Goal: Task Accomplishment & Management: Complete application form

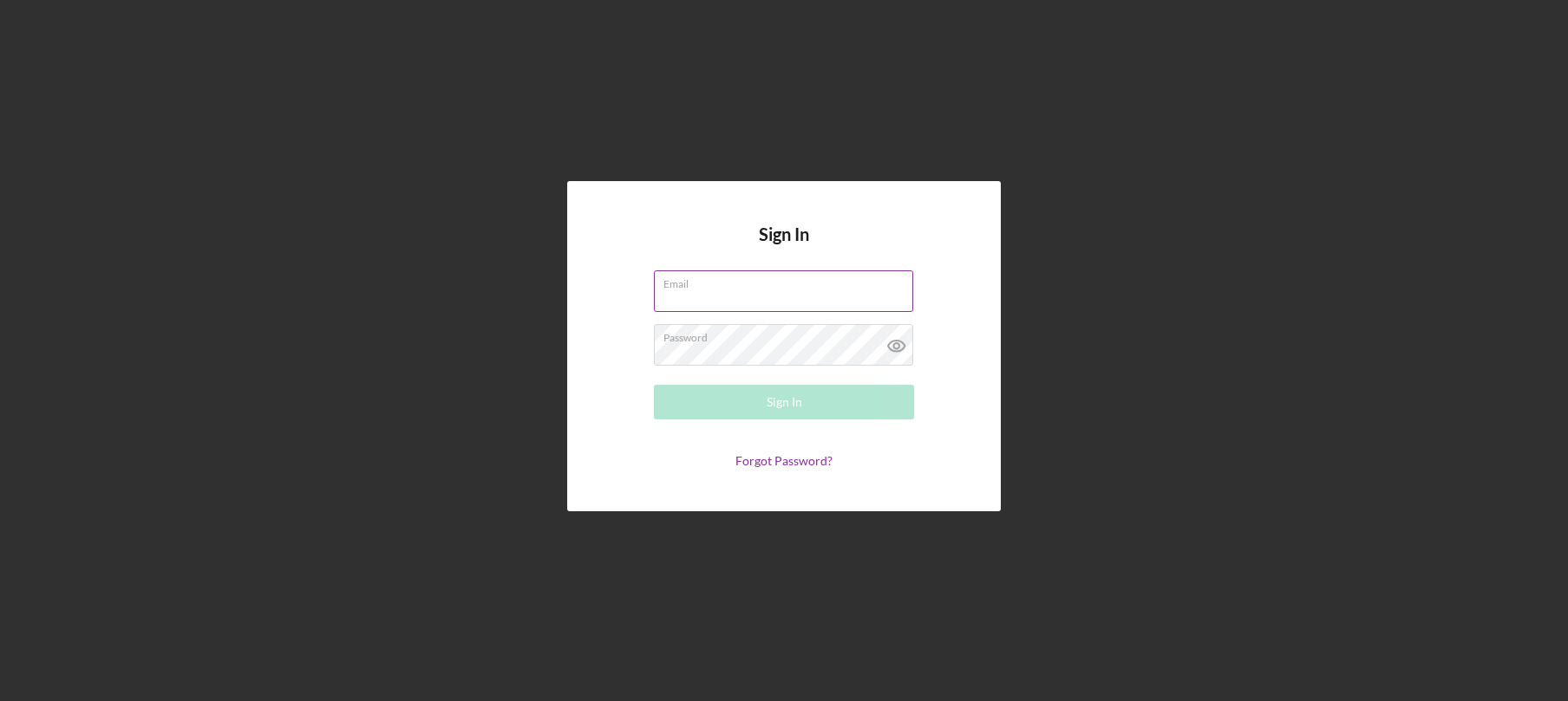
click at [690, 283] on label "Email" at bounding box center [788, 281] width 249 height 19
click at [690, 283] on input "Email" at bounding box center [783, 291] width 259 height 41
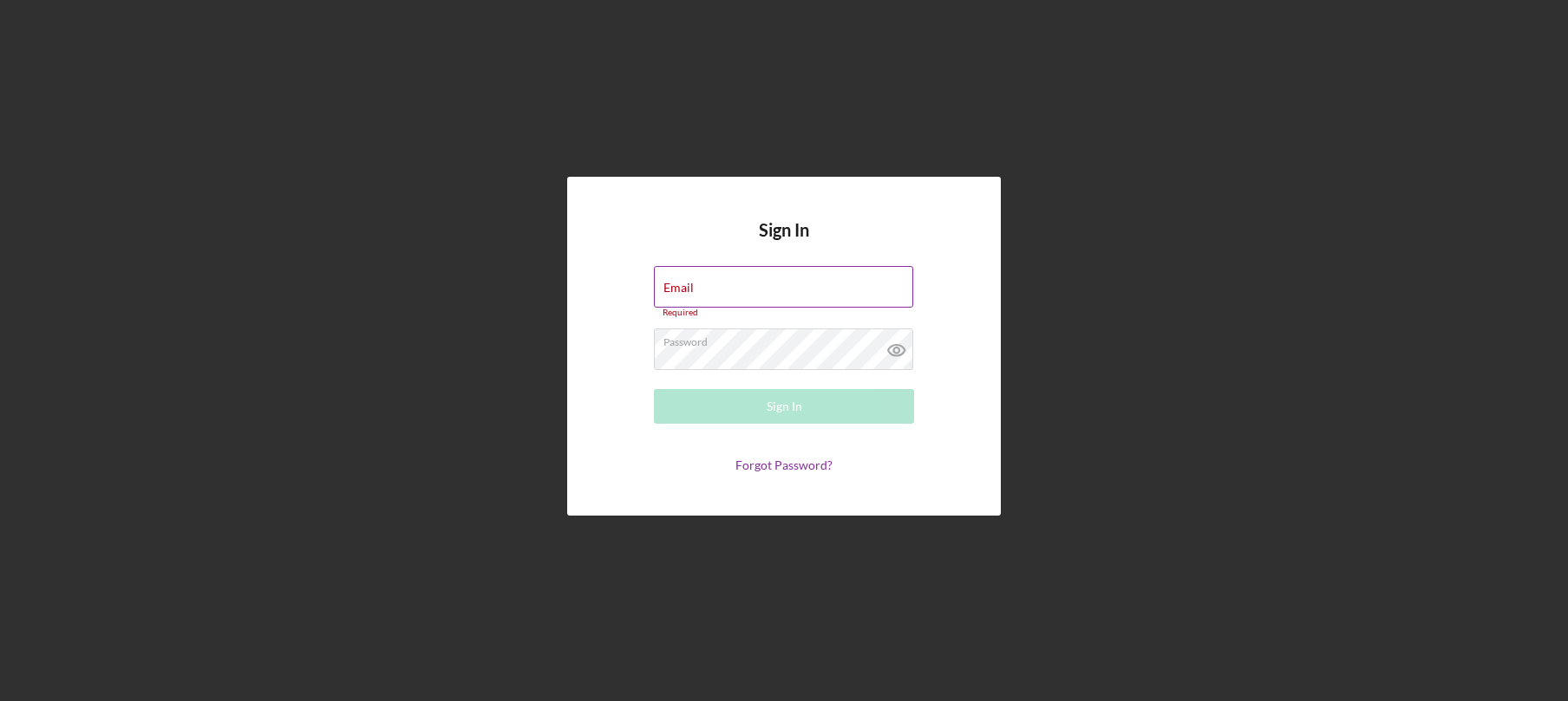
click at [690, 283] on label "Email" at bounding box center [678, 288] width 30 height 14
click at [690, 283] on input "Email" at bounding box center [783, 286] width 259 height 41
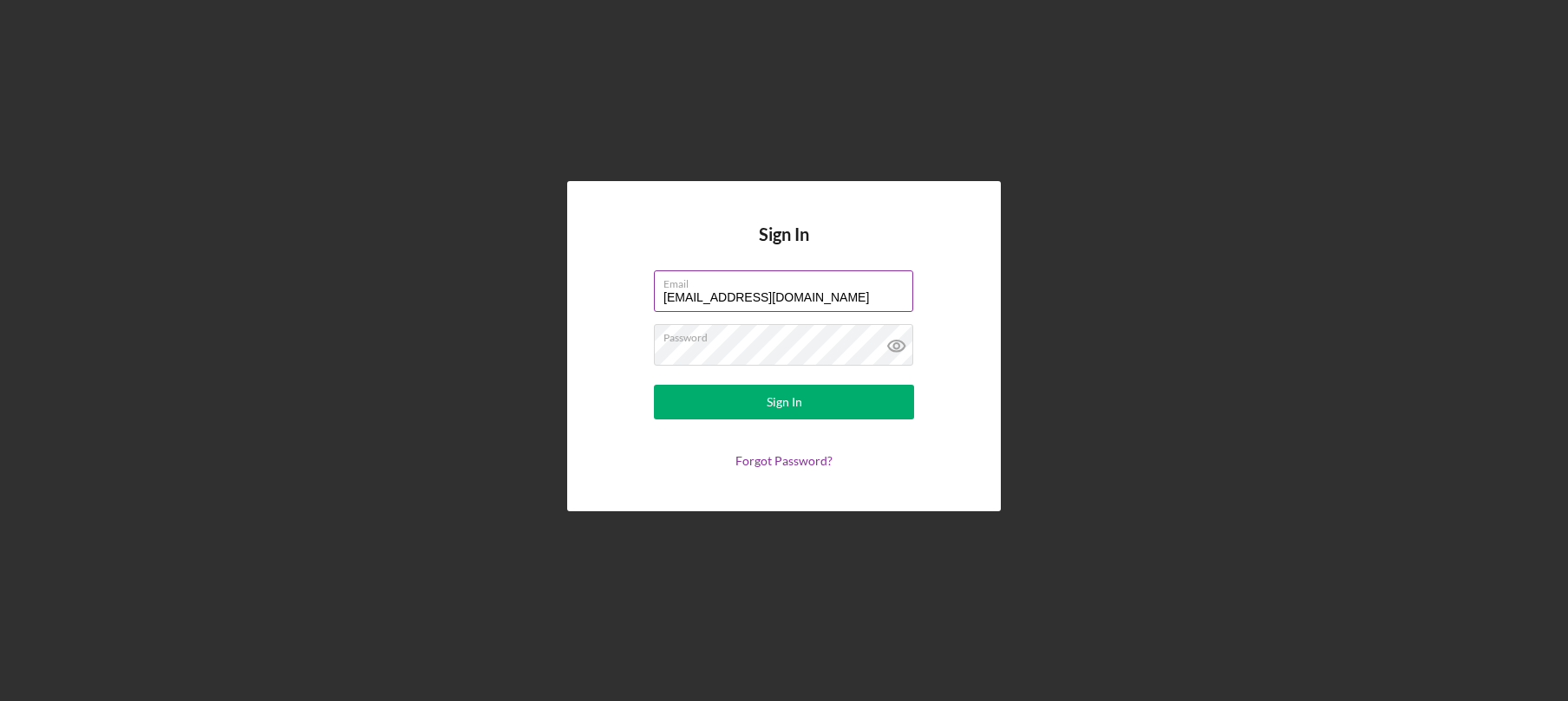
type input "[EMAIL_ADDRESS][DOMAIN_NAME]"
click at [654, 385] on button "Sign In" at bounding box center [783, 402] width 260 height 34
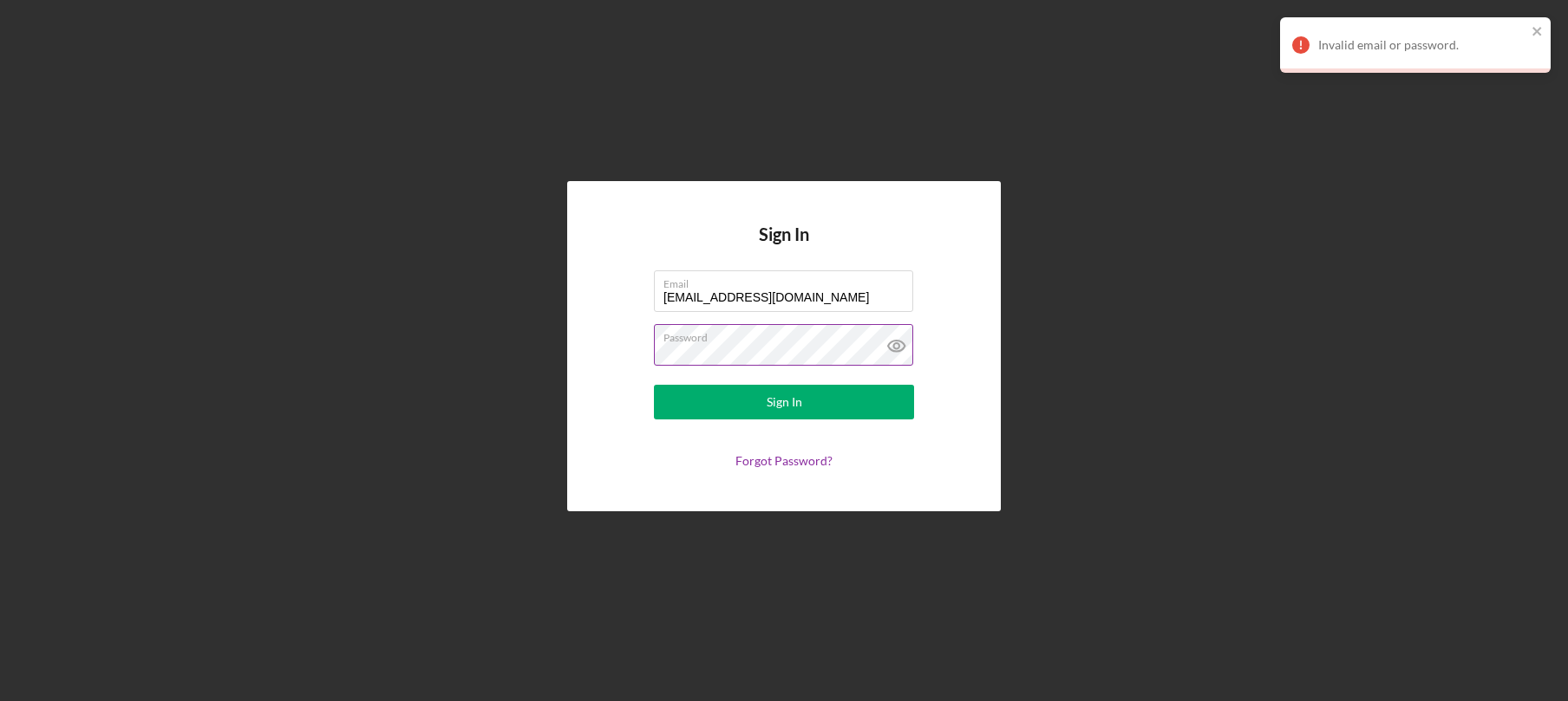
click at [887, 335] on icon at bounding box center [896, 345] width 43 height 43
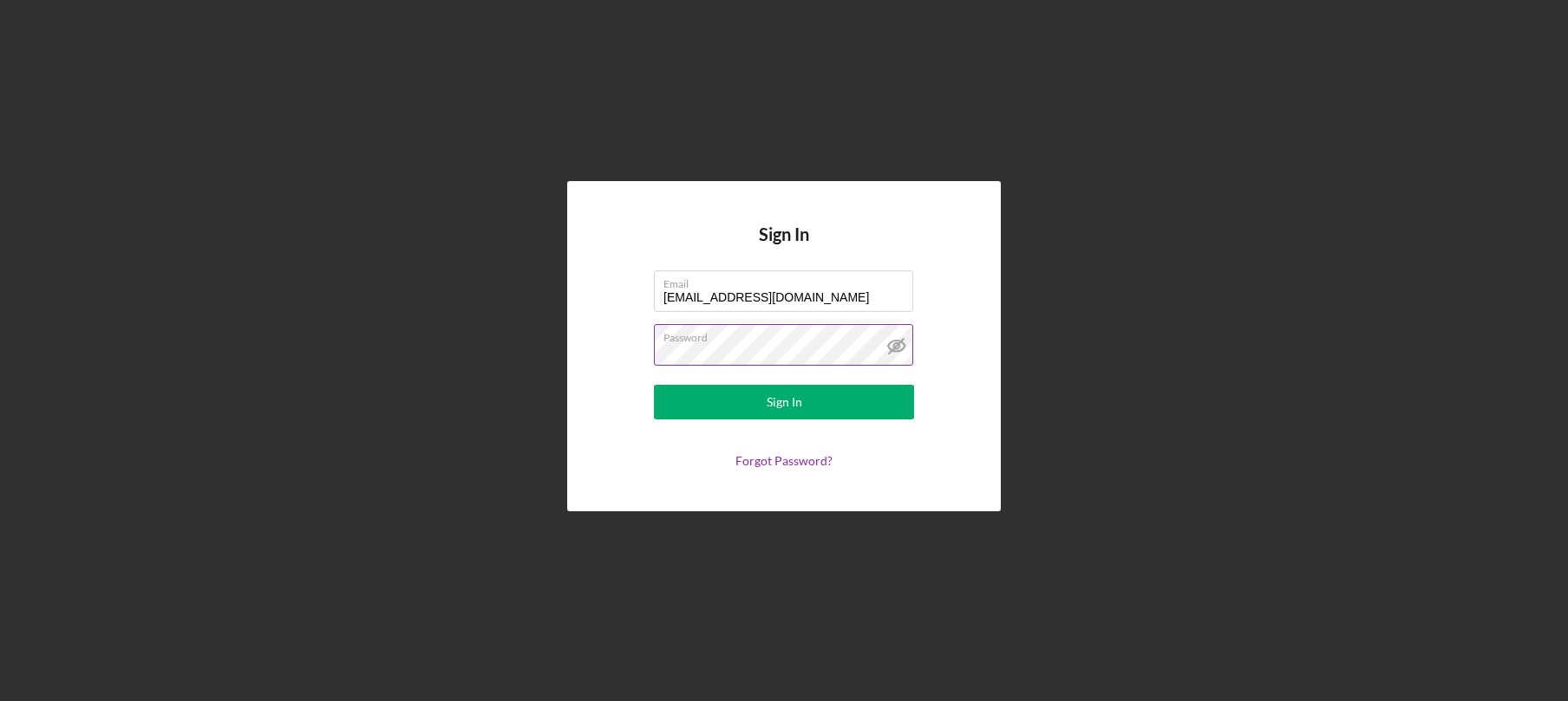
click at [654, 385] on button "Sign In" at bounding box center [783, 402] width 260 height 34
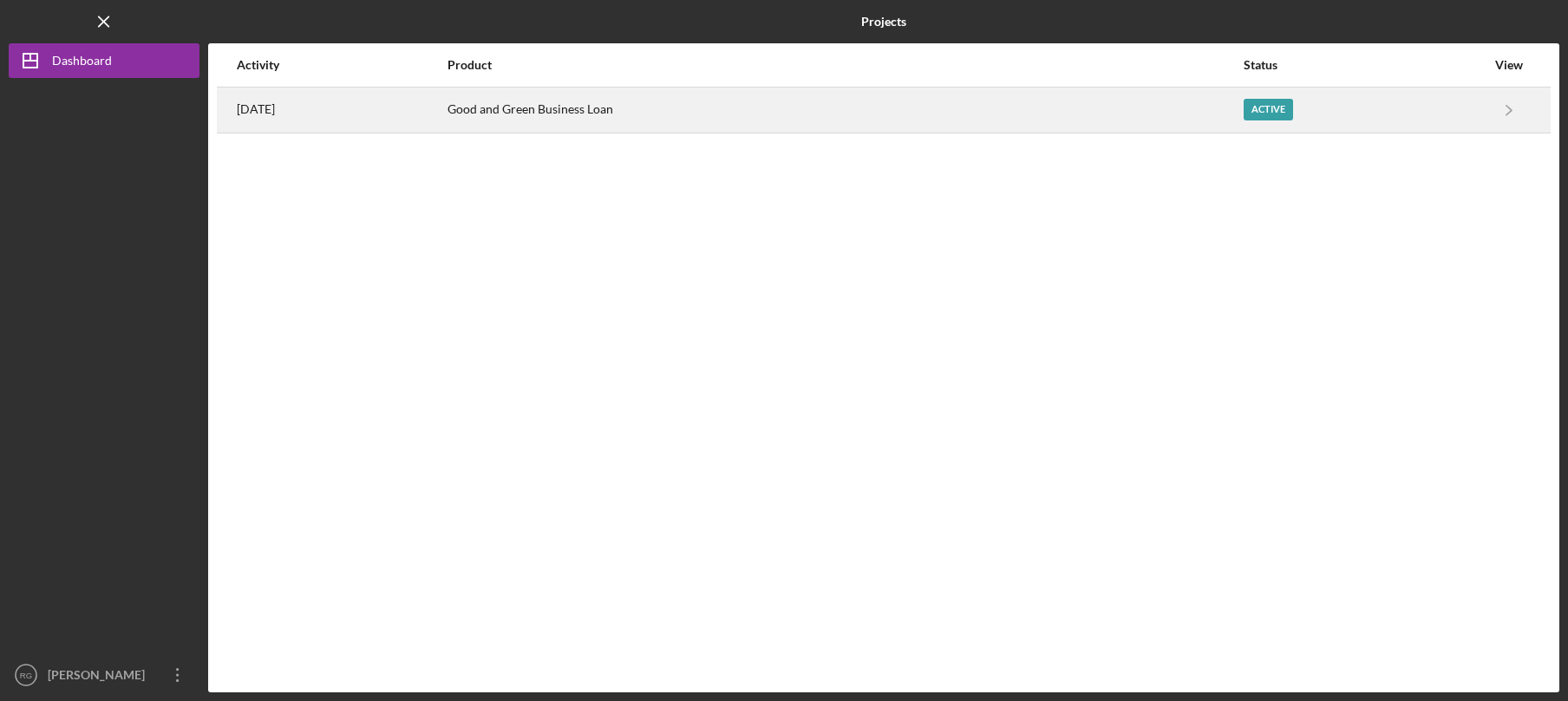
click at [542, 115] on div "Good and Green Business Loan" at bounding box center [845, 109] width 795 height 43
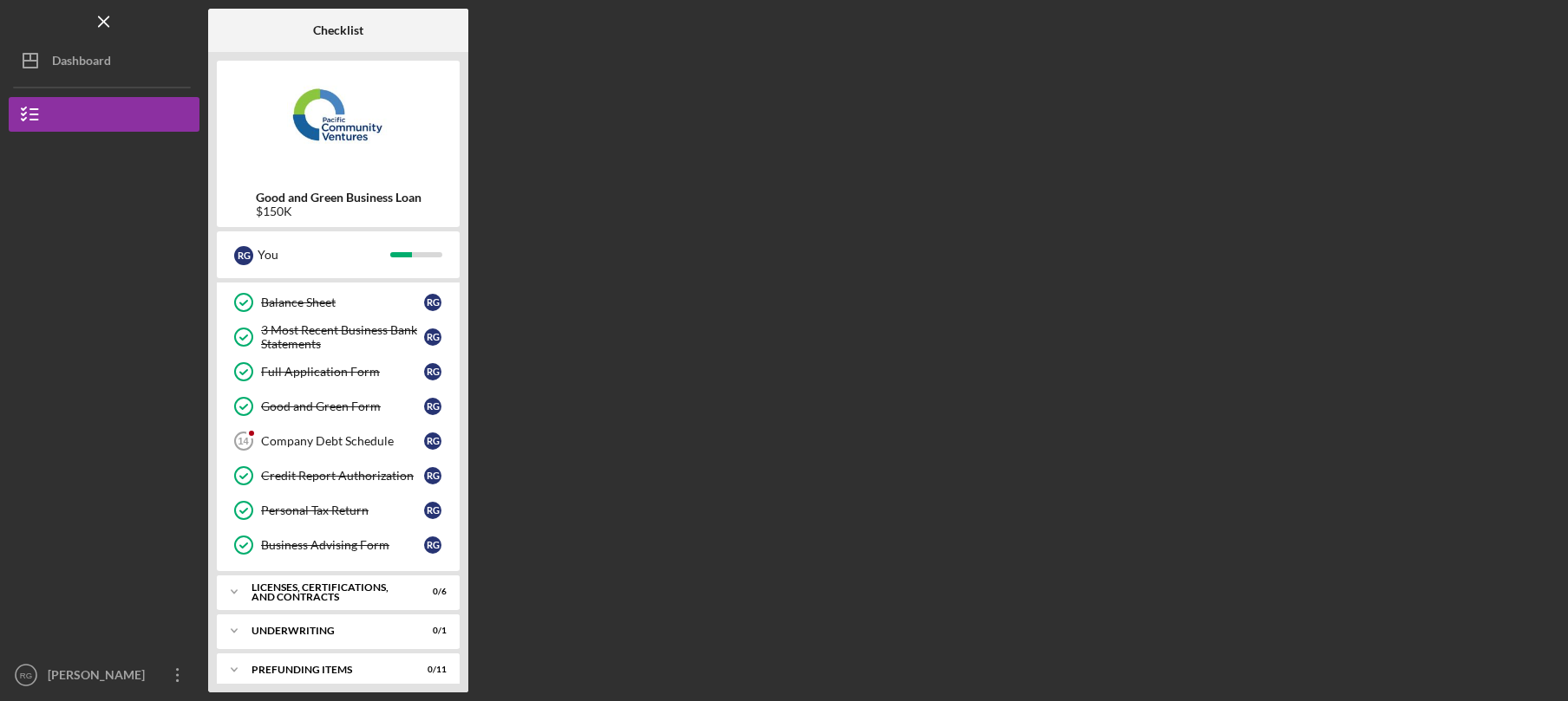
scroll to position [252, 0]
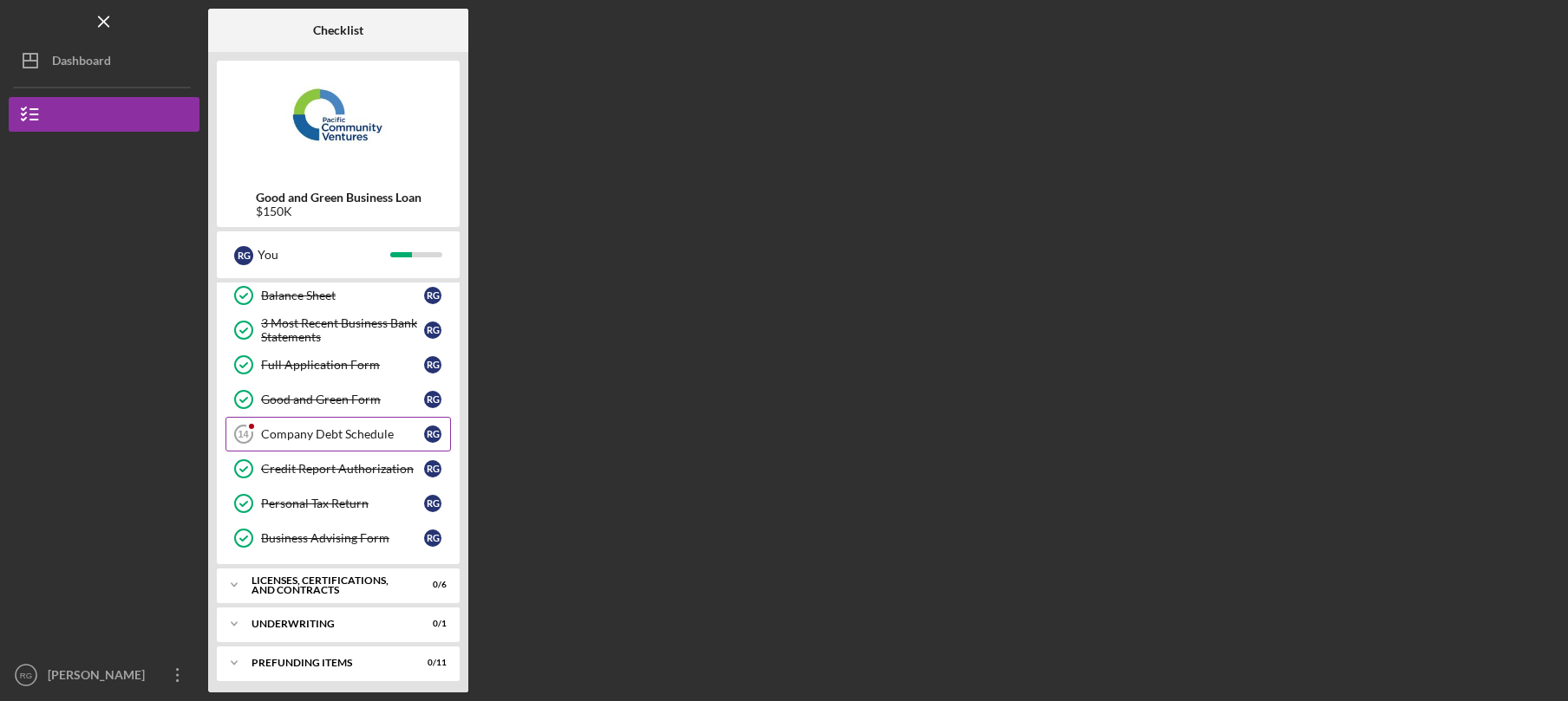
click at [357, 428] on div "Company Debt Schedule" at bounding box center [342, 434] width 163 height 14
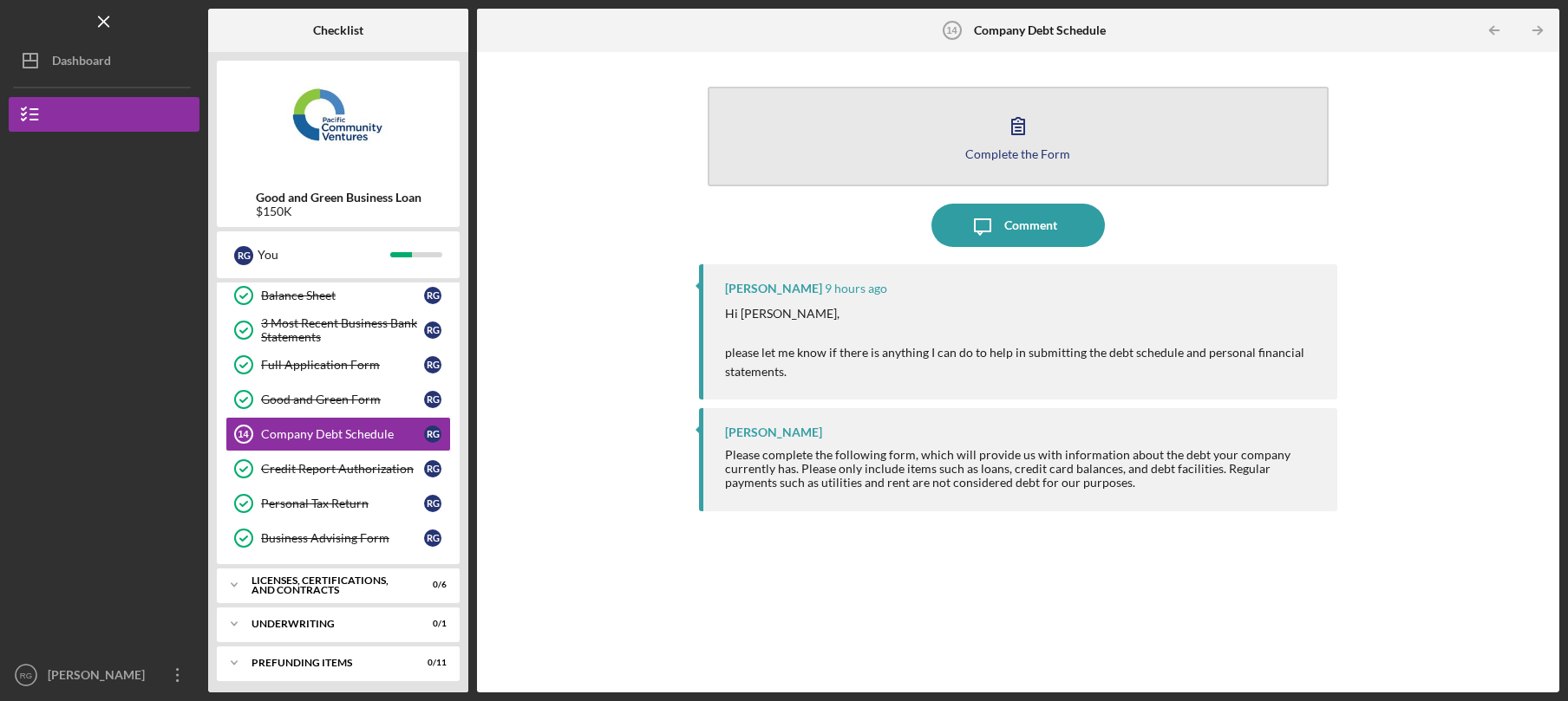
click at [998, 152] on div "Complete the Form" at bounding box center [1017, 153] width 105 height 13
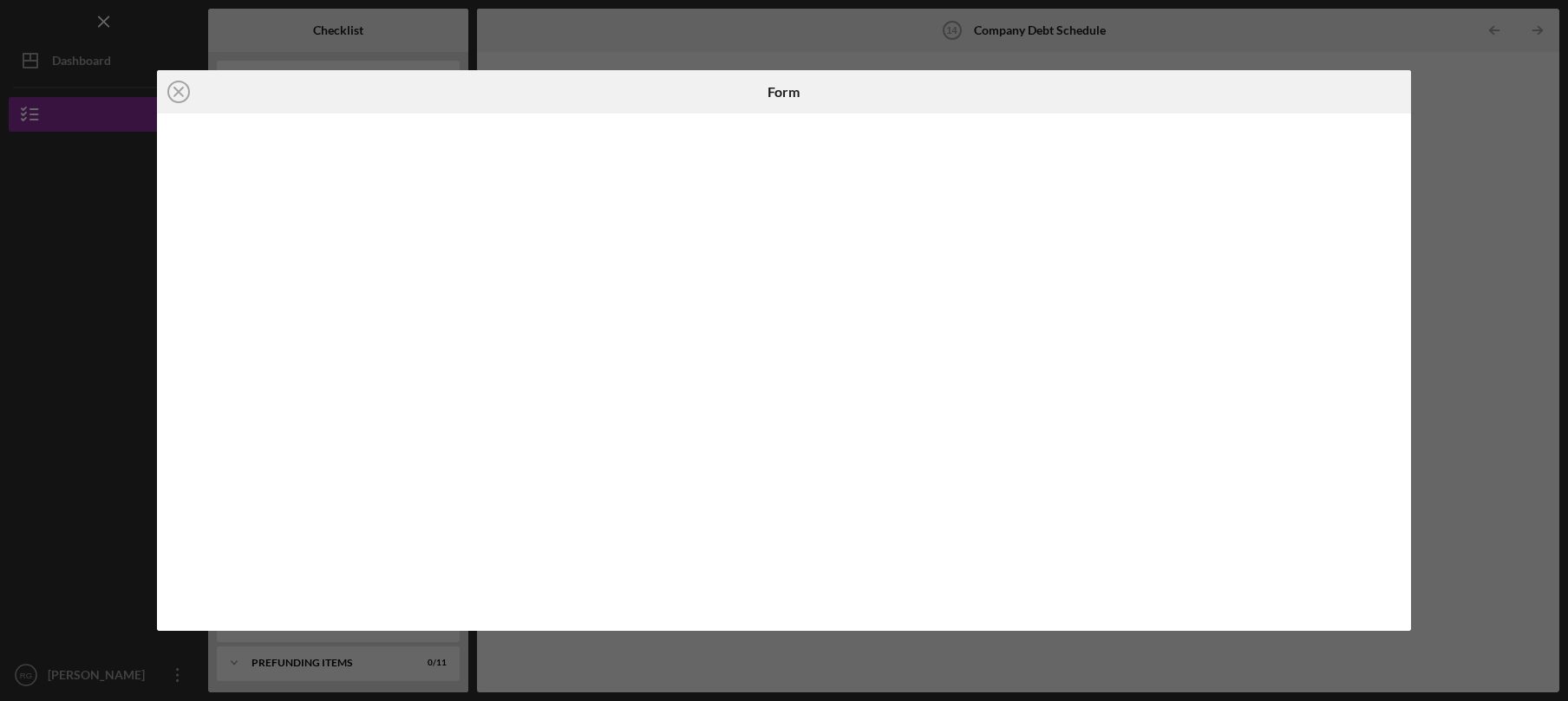
drag, startPoint x: 918, startPoint y: 81, endPoint x: 892, endPoint y: 82, distance: 26.0
click at [892, 82] on div "Form" at bounding box center [784, 92] width 418 height 43
click at [181, 96] on icon "Icon/Close" at bounding box center [178, 92] width 43 height 43
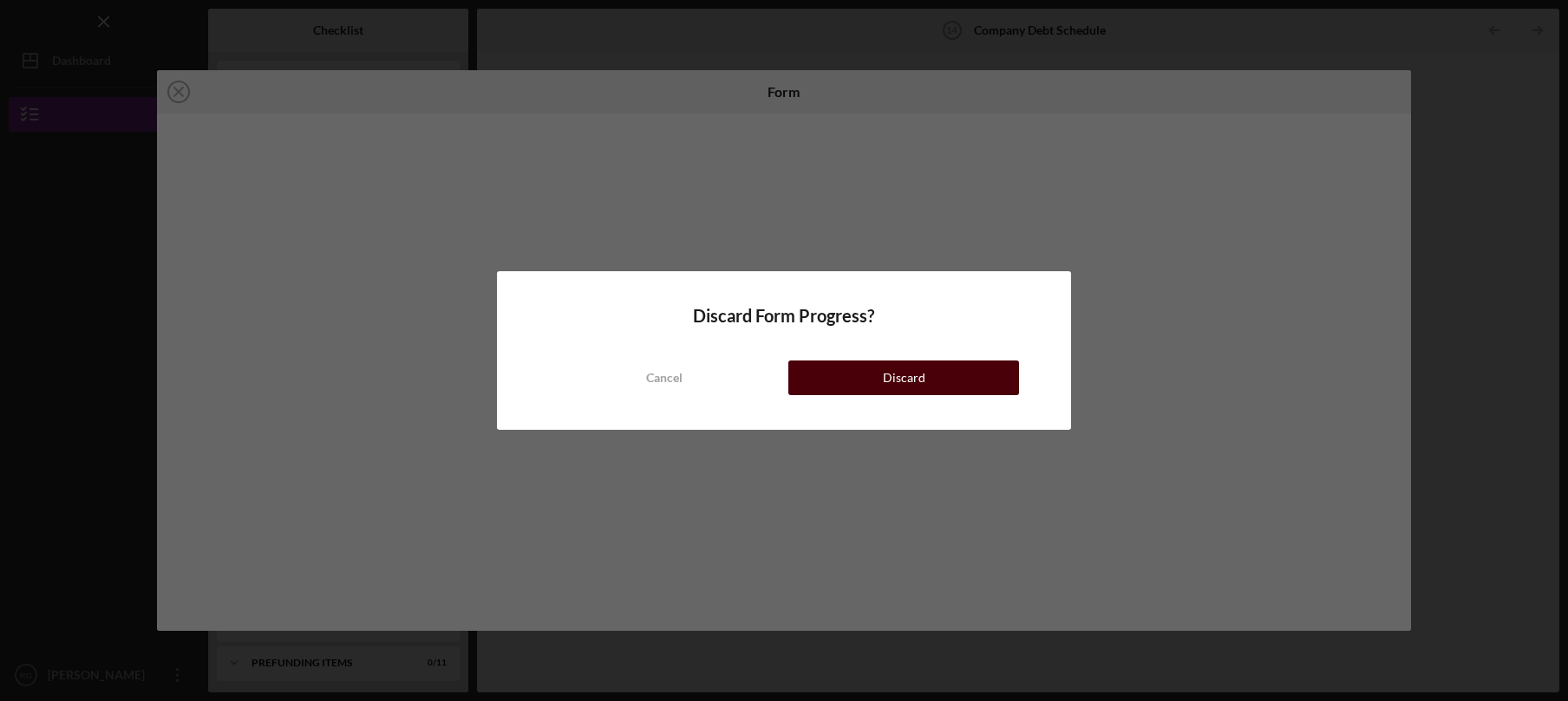
click at [849, 373] on button "Discard" at bounding box center [904, 377] width 231 height 34
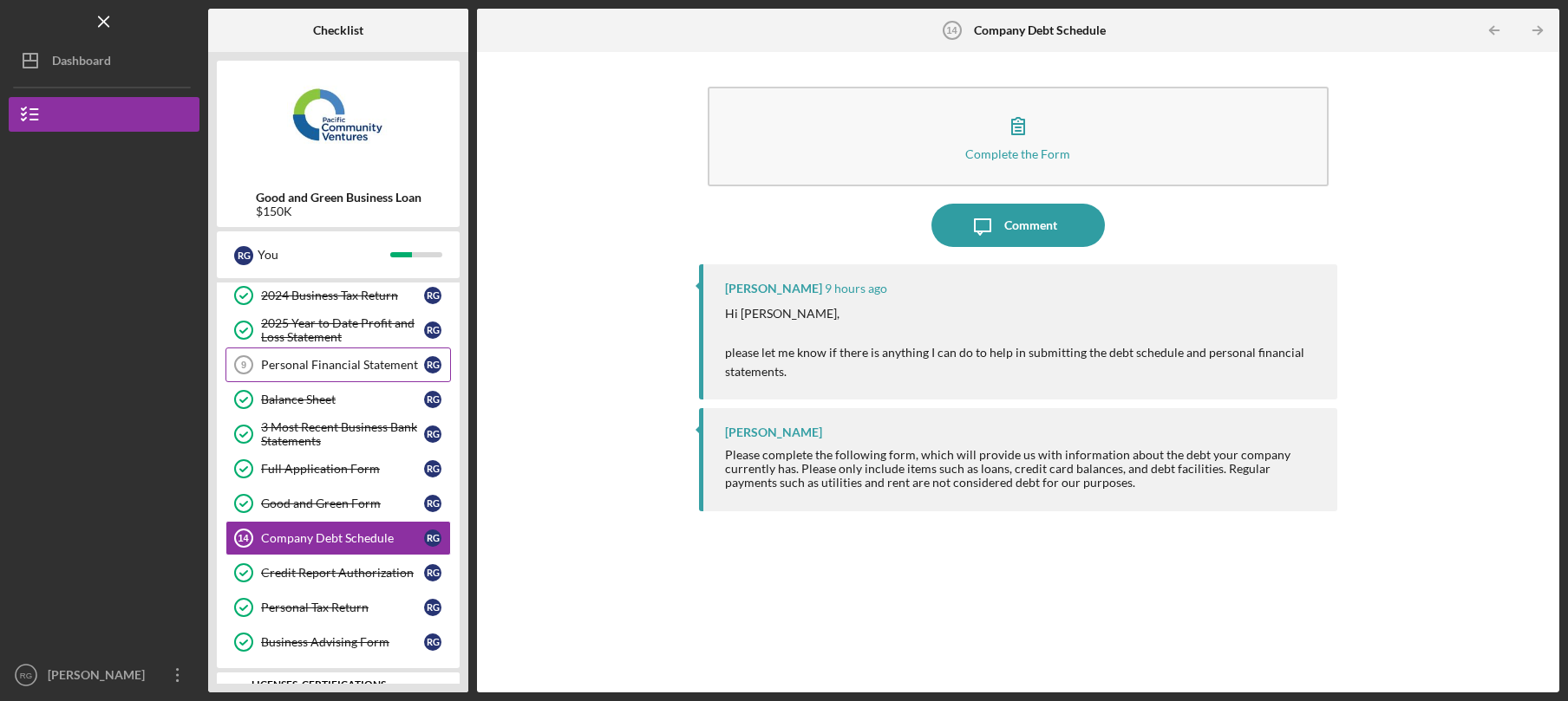
click at [357, 372] on div "Personal Financial Statement" at bounding box center [342, 365] width 163 height 14
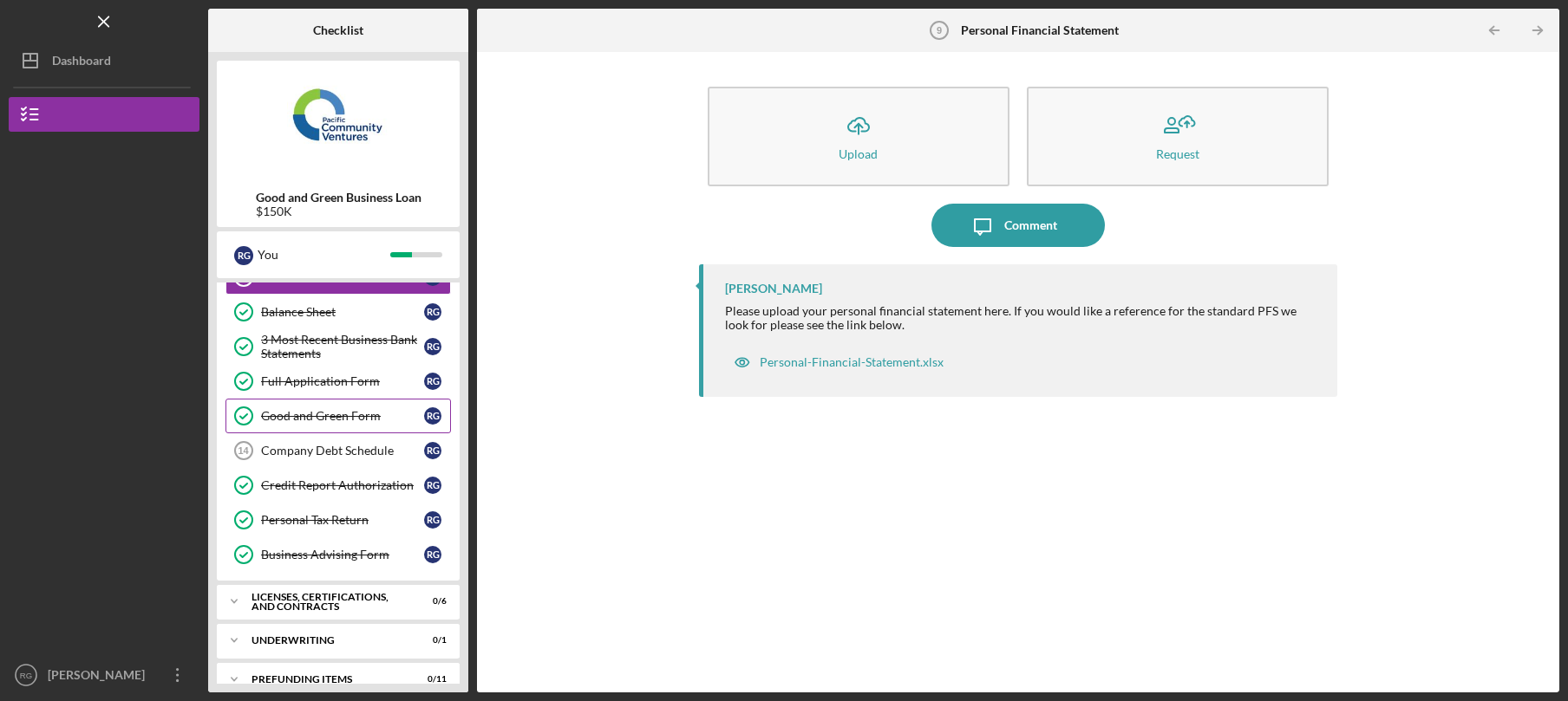
scroll to position [258, 0]
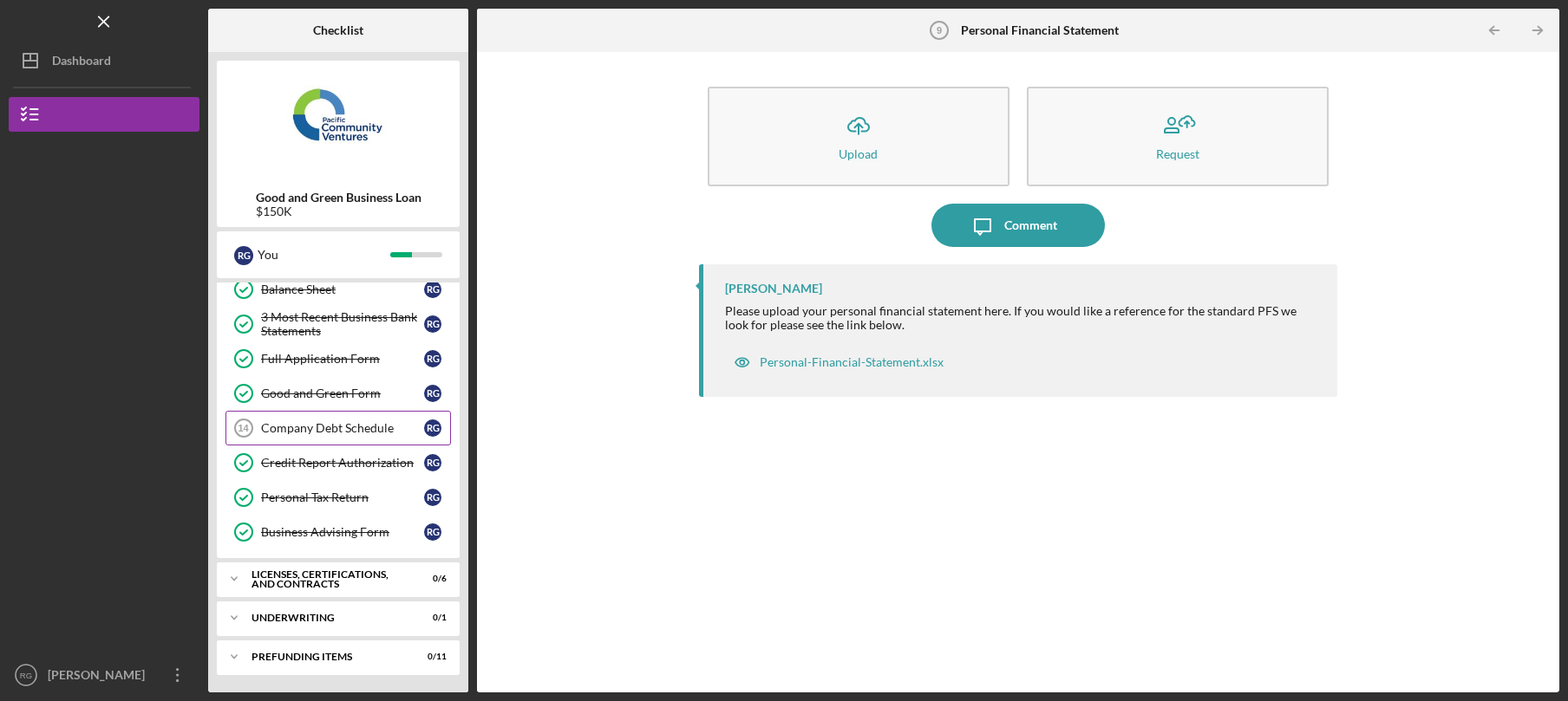
click at [330, 424] on div "Company Debt Schedule" at bounding box center [342, 428] width 163 height 14
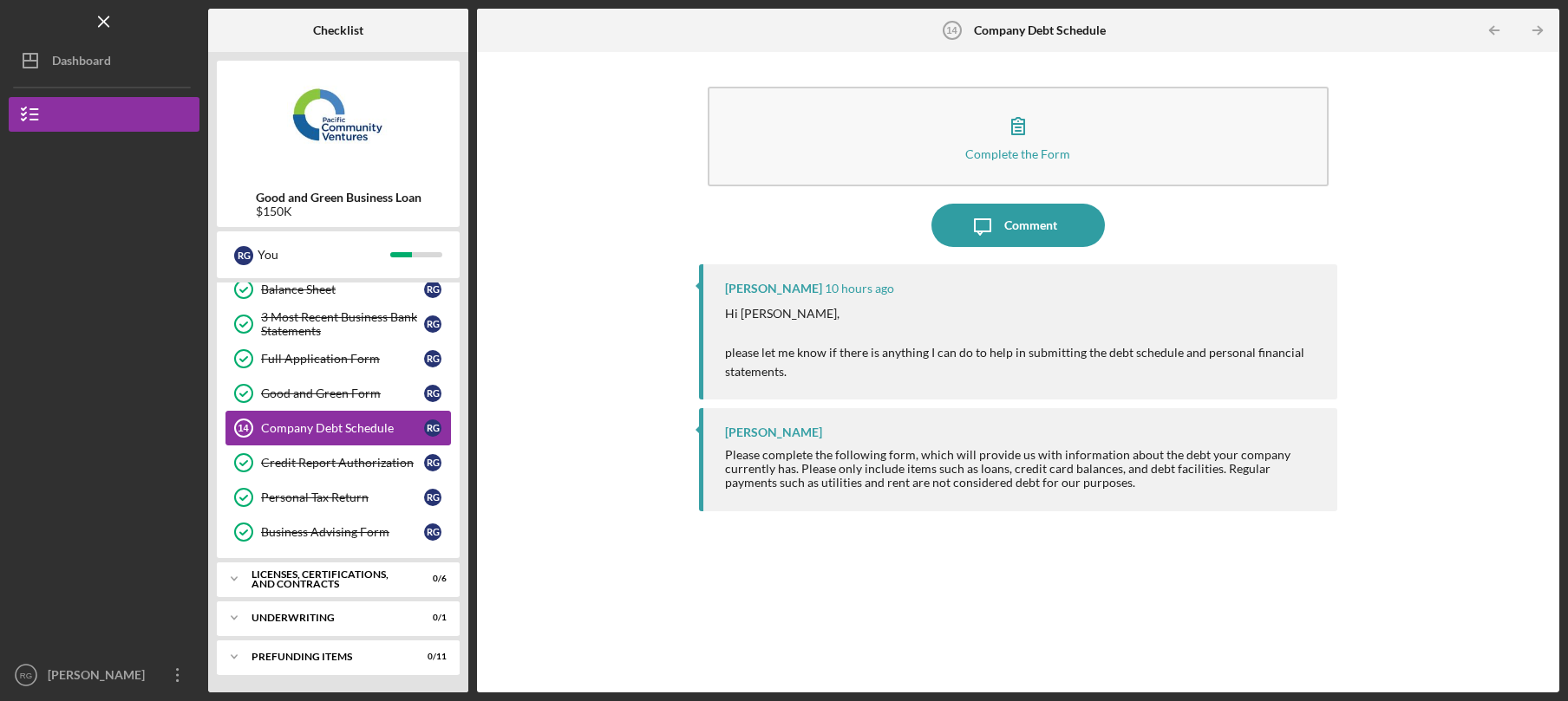
scroll to position [255, 0]
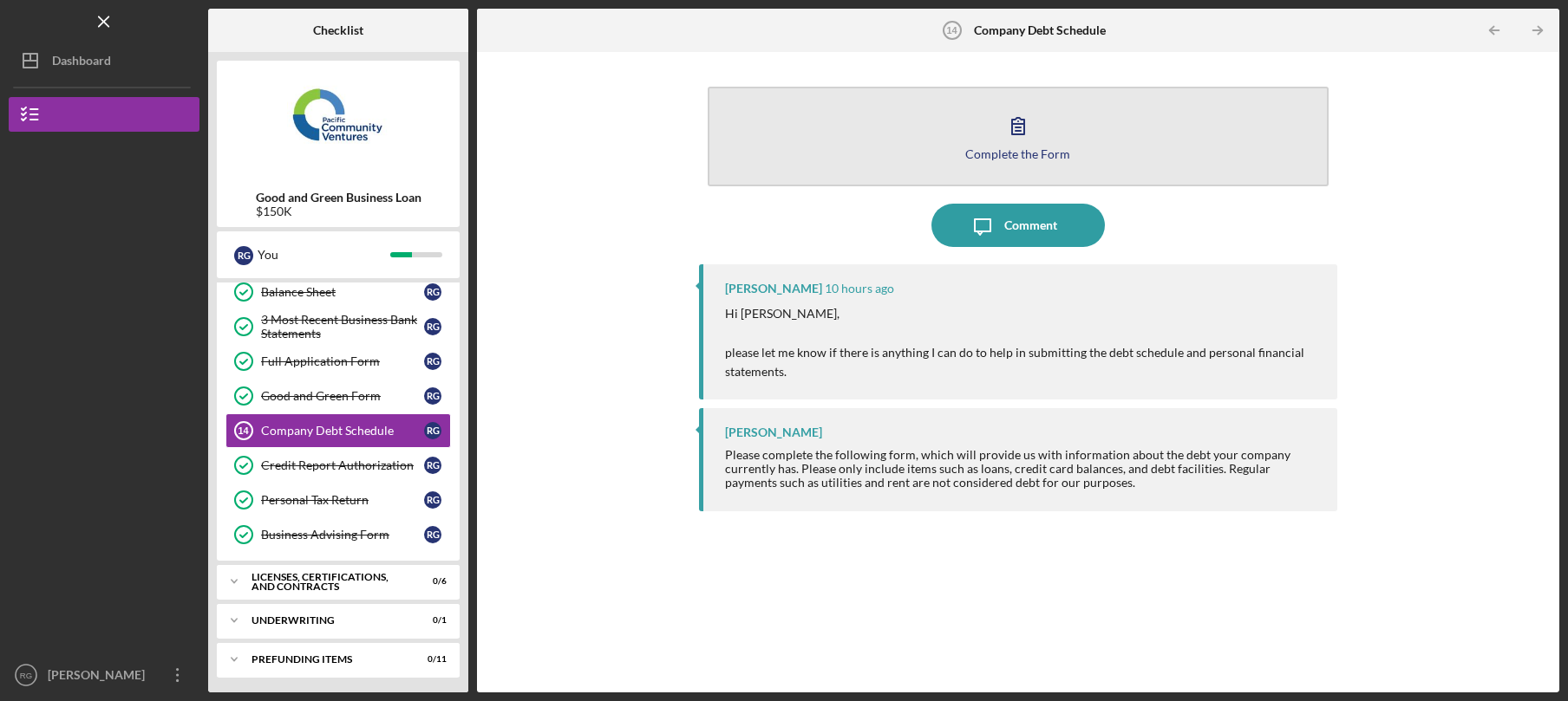
click at [987, 157] on div "Complete the Form" at bounding box center [1017, 153] width 105 height 13
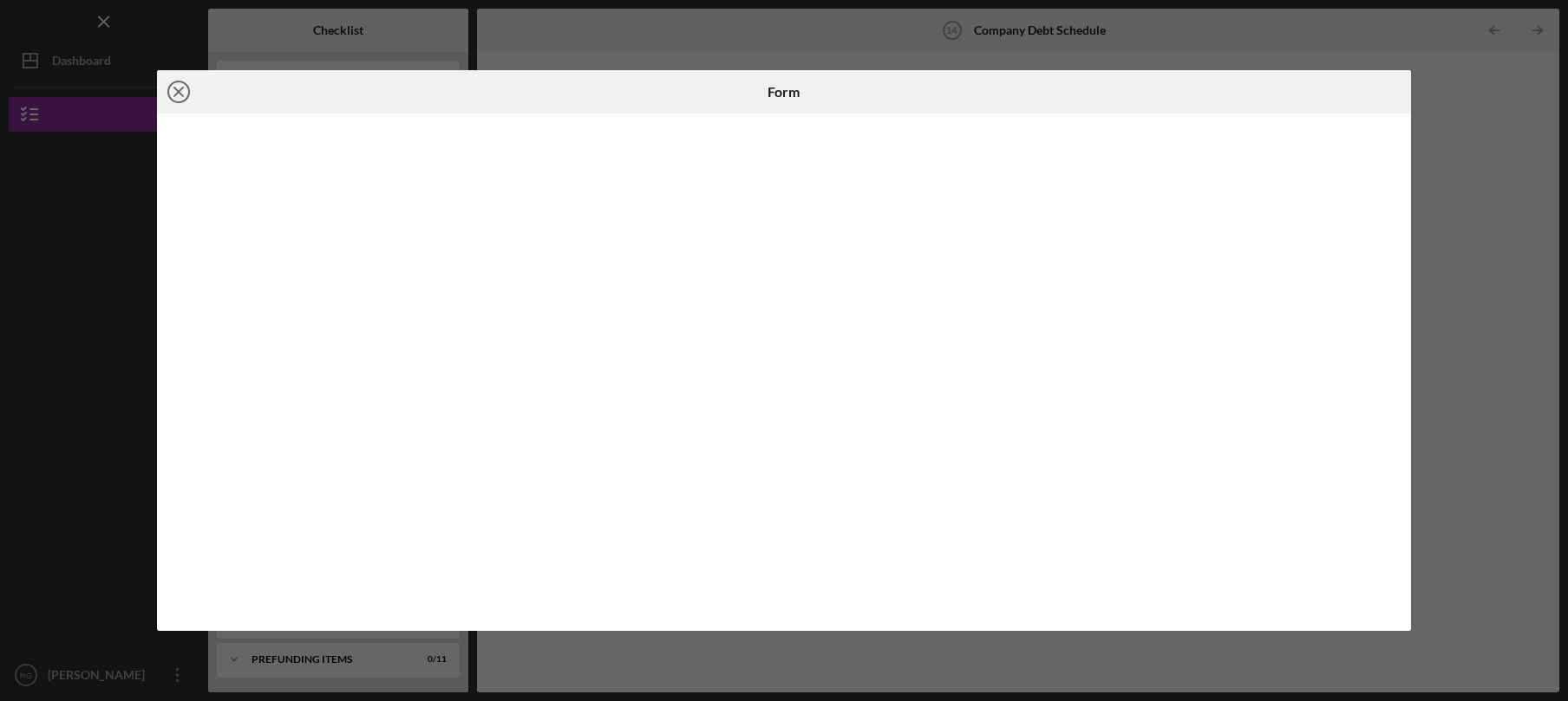
click at [183, 92] on icon "Icon/Close" at bounding box center [178, 92] width 43 height 43
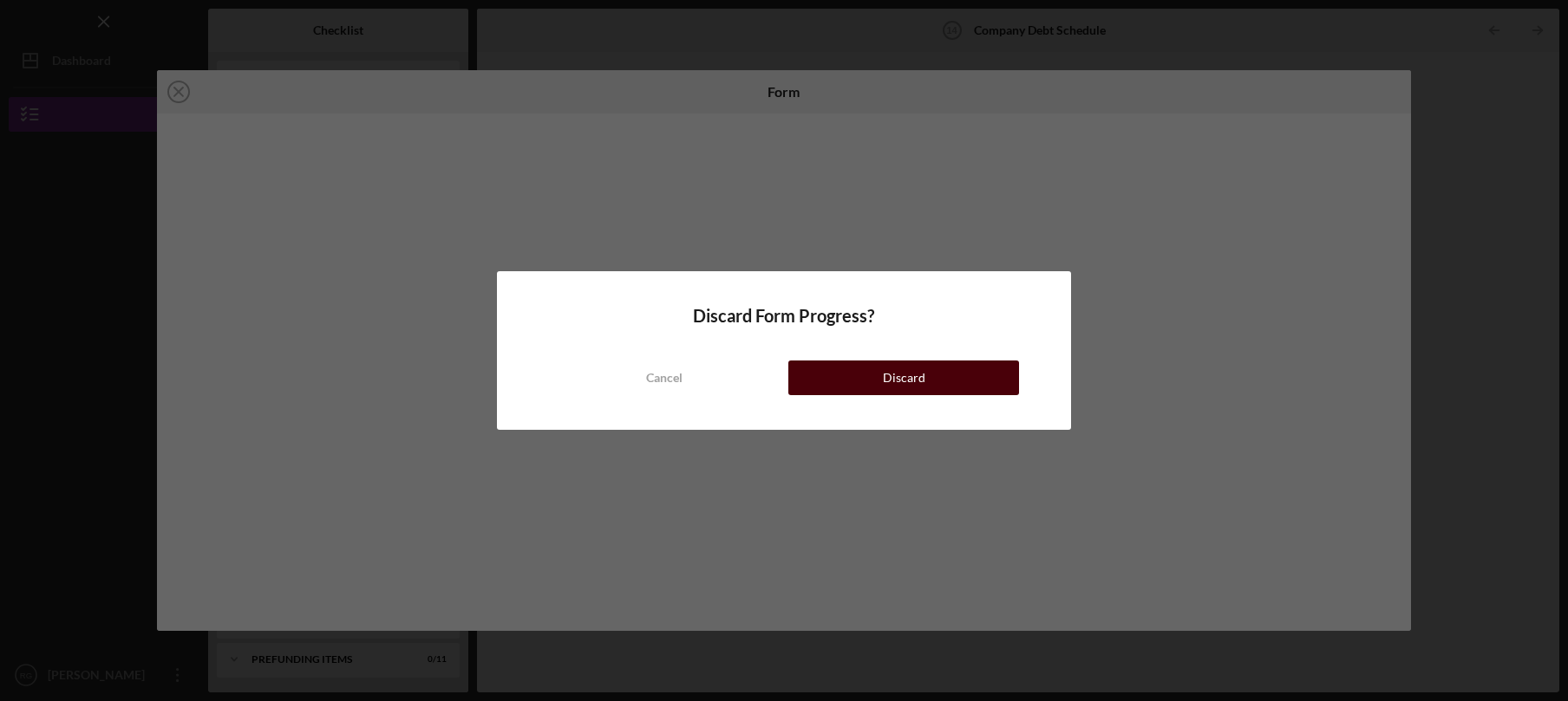
click at [843, 373] on button "Discard" at bounding box center [904, 377] width 231 height 34
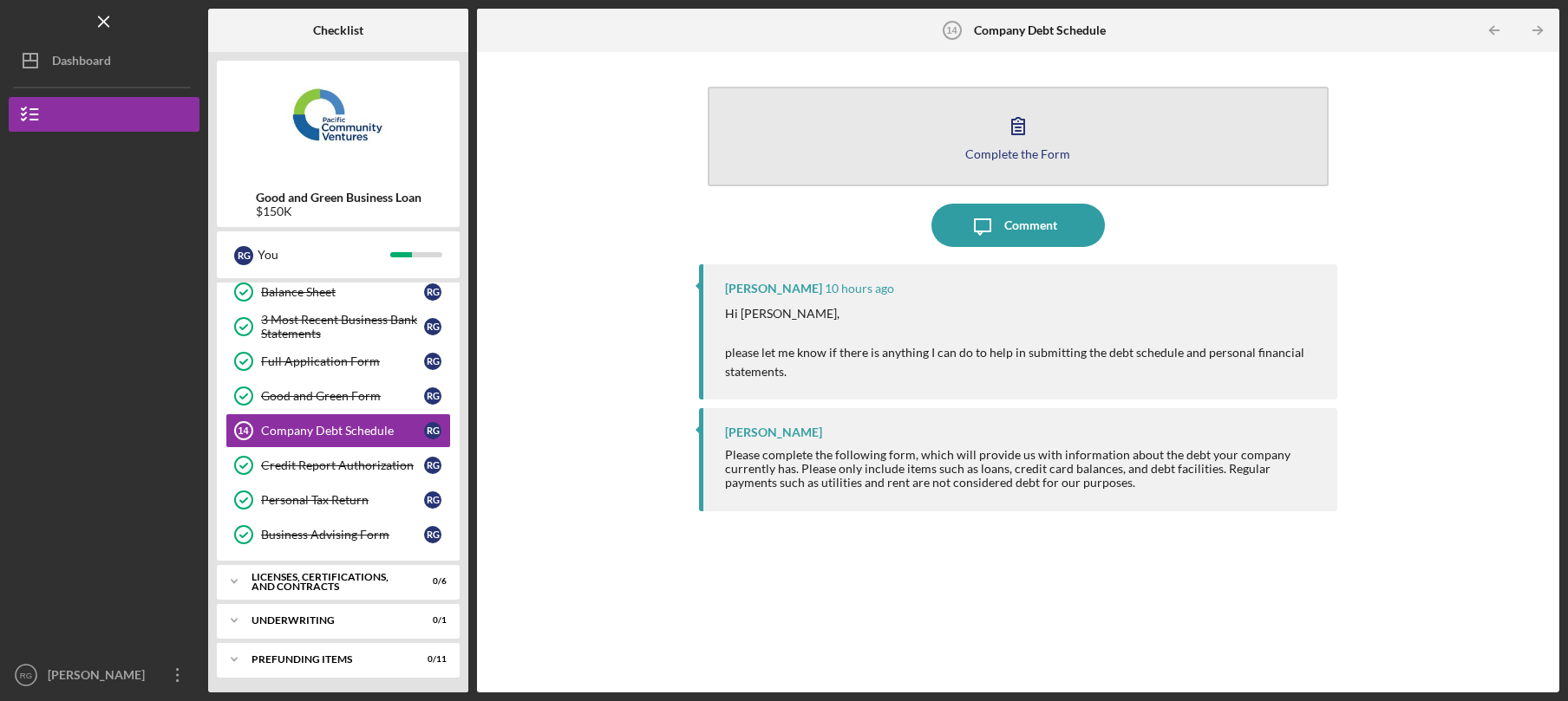
click at [1018, 150] on div "Complete the Form" at bounding box center [1017, 153] width 105 height 13
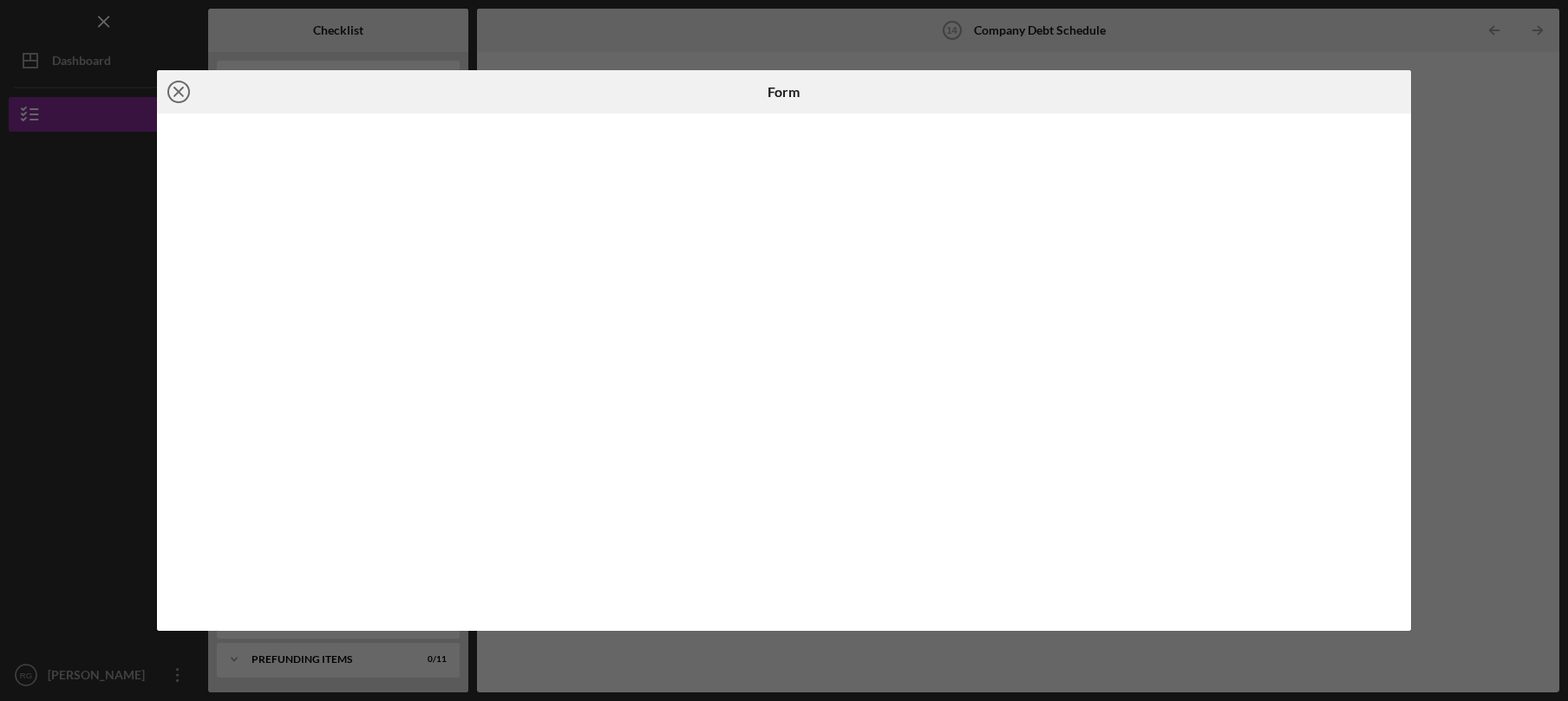
click at [176, 92] on icon "Icon/Close" at bounding box center [178, 92] width 43 height 43
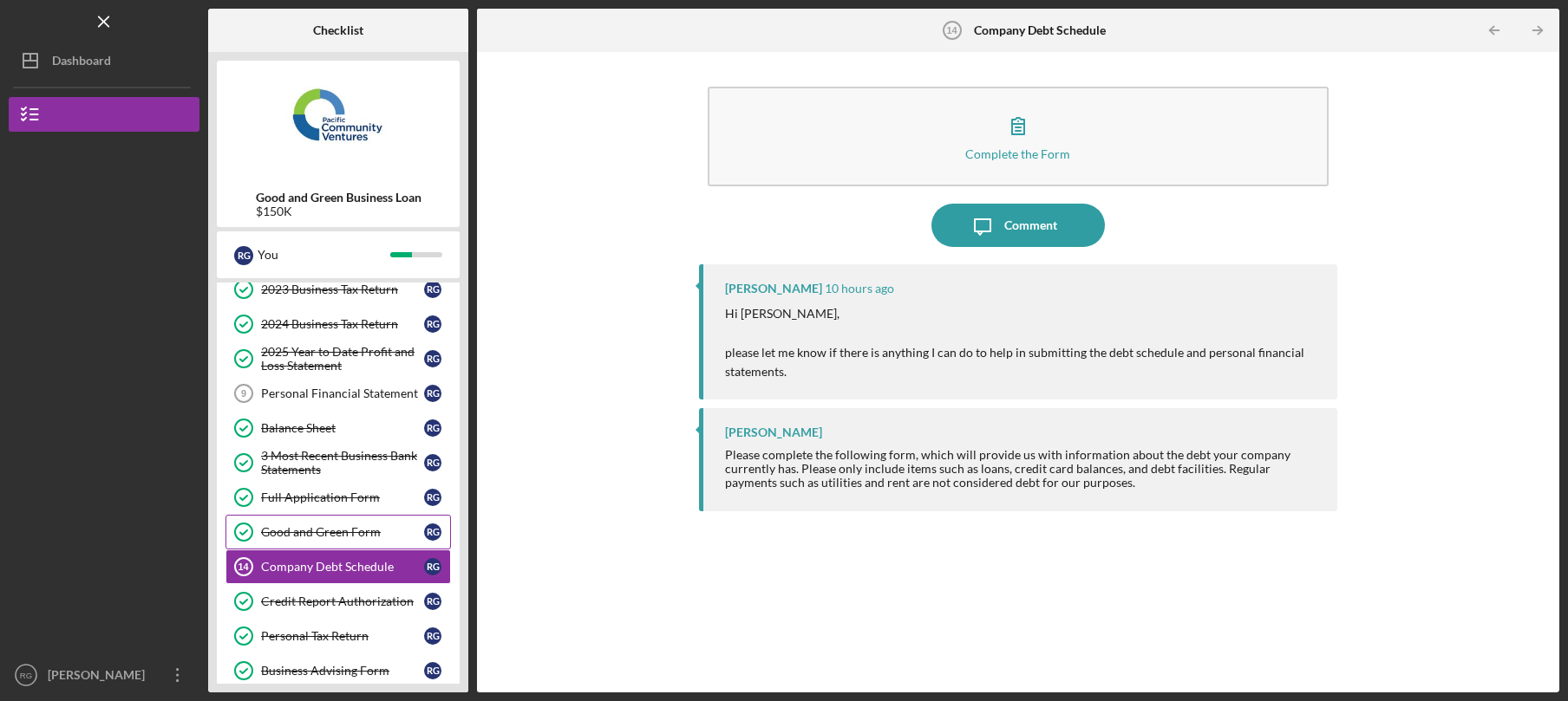
scroll to position [258, 0]
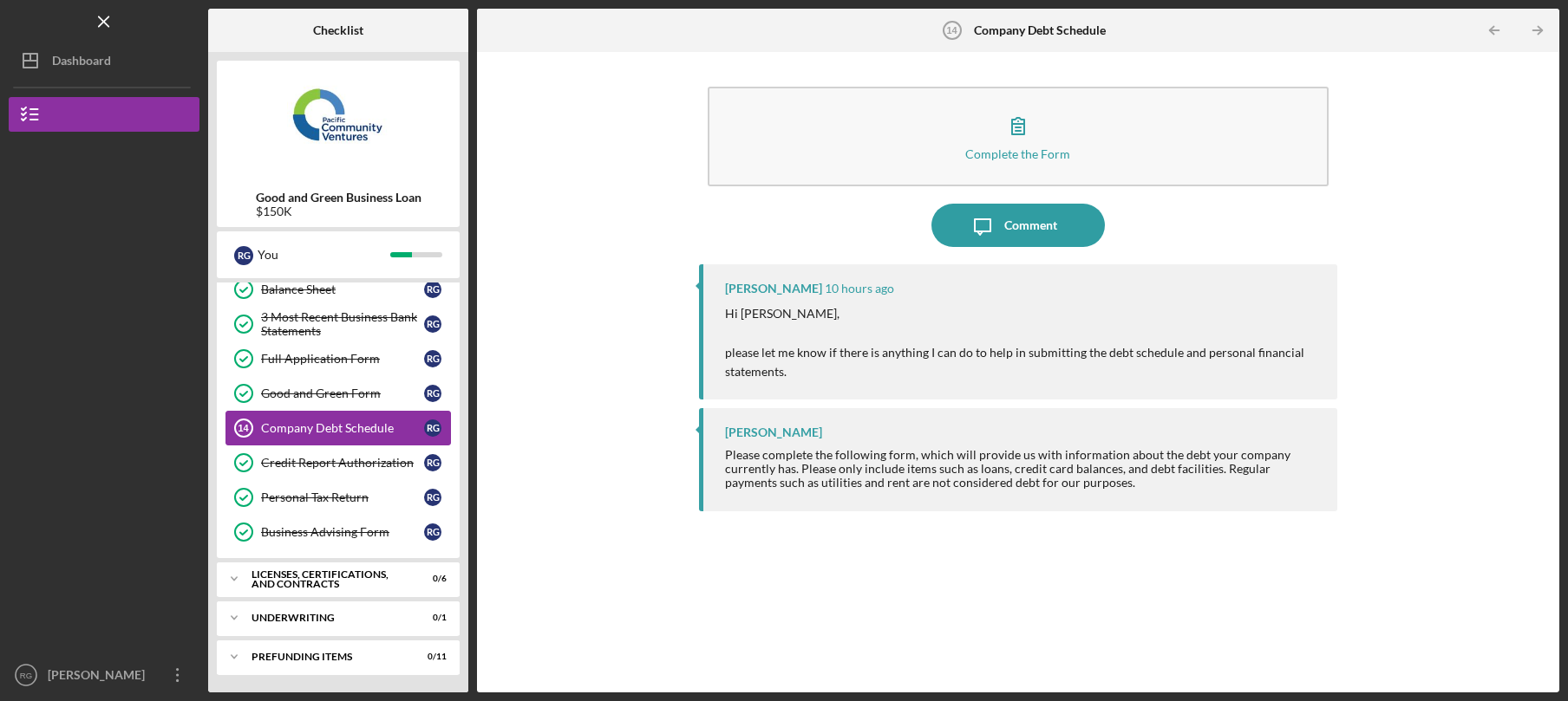
click at [367, 430] on div "Company Debt Schedule" at bounding box center [342, 428] width 163 height 14
click at [369, 391] on div "Good and Green Form" at bounding box center [342, 394] width 163 height 14
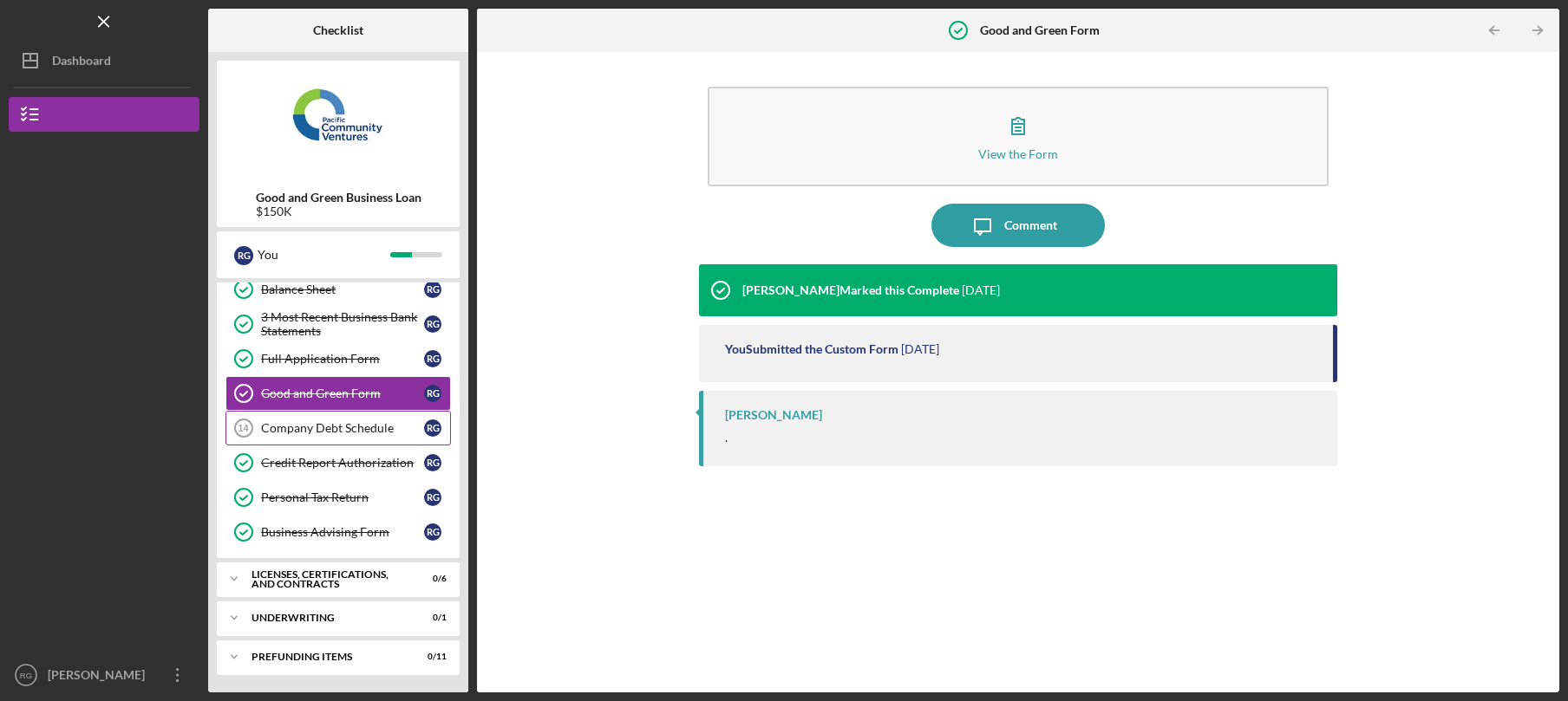
click at [314, 434] on div "Company Debt Schedule" at bounding box center [342, 428] width 163 height 14
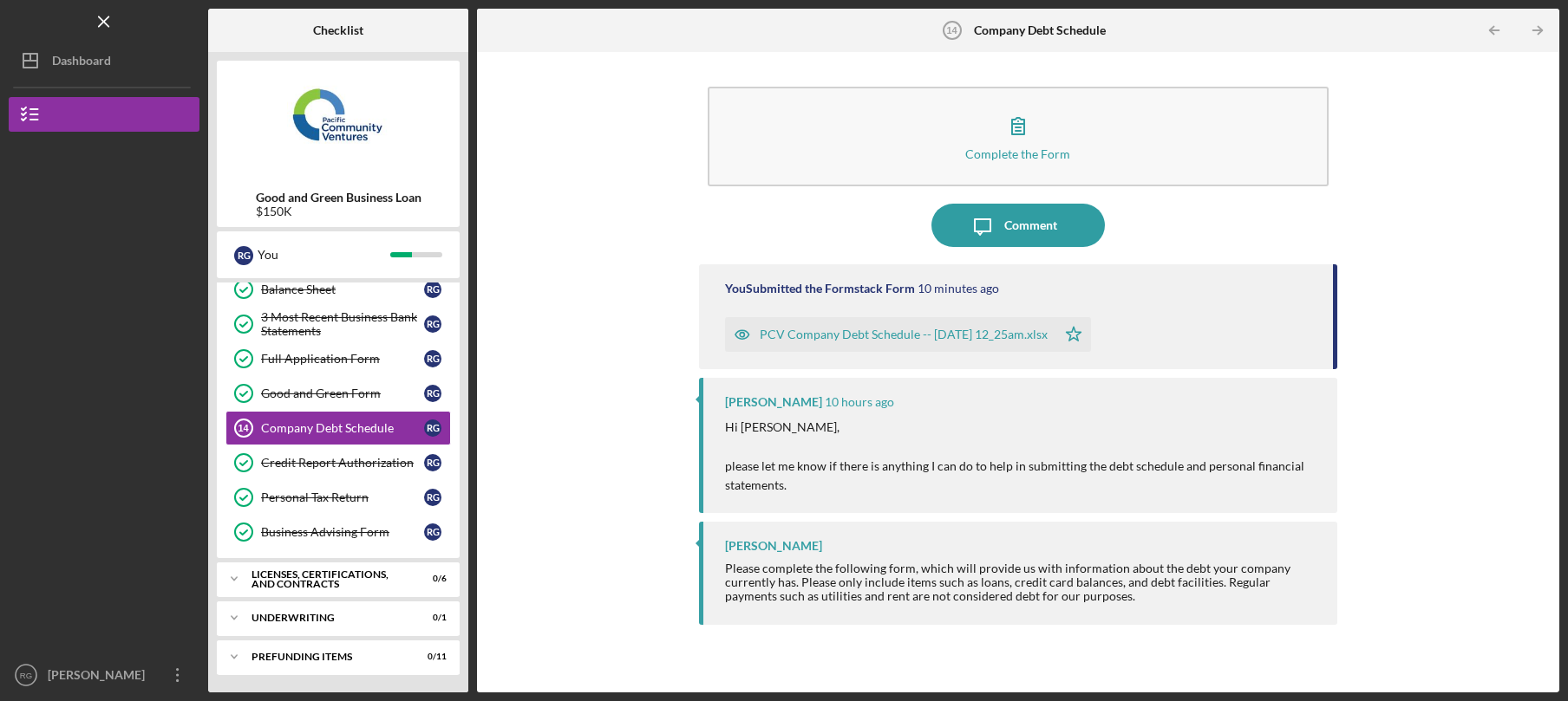
click at [845, 336] on div "PCV Company Debt Schedule -- [DATE] 12_25am.xlsx" at bounding box center [903, 335] width 288 height 14
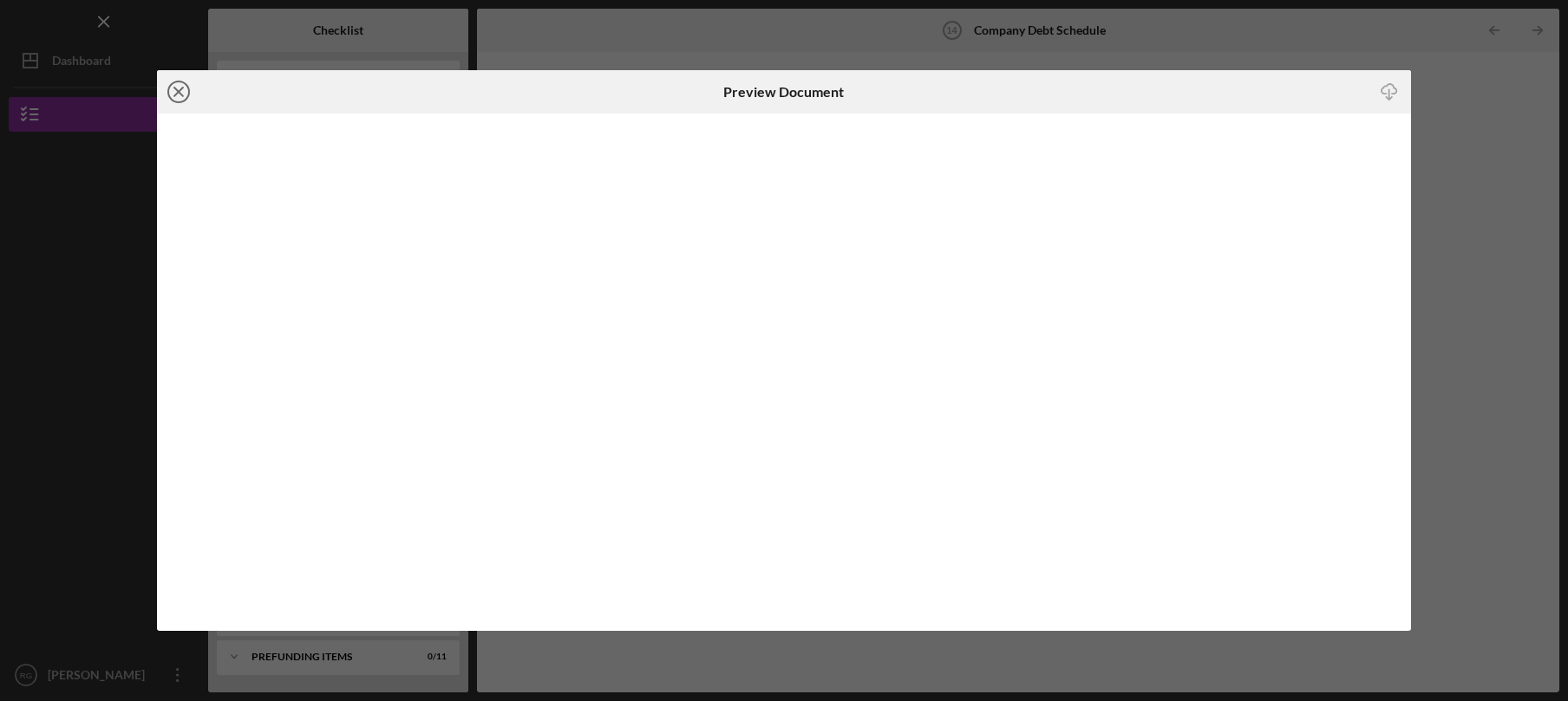
click at [180, 91] on line at bounding box center [179, 92] width 9 height 9
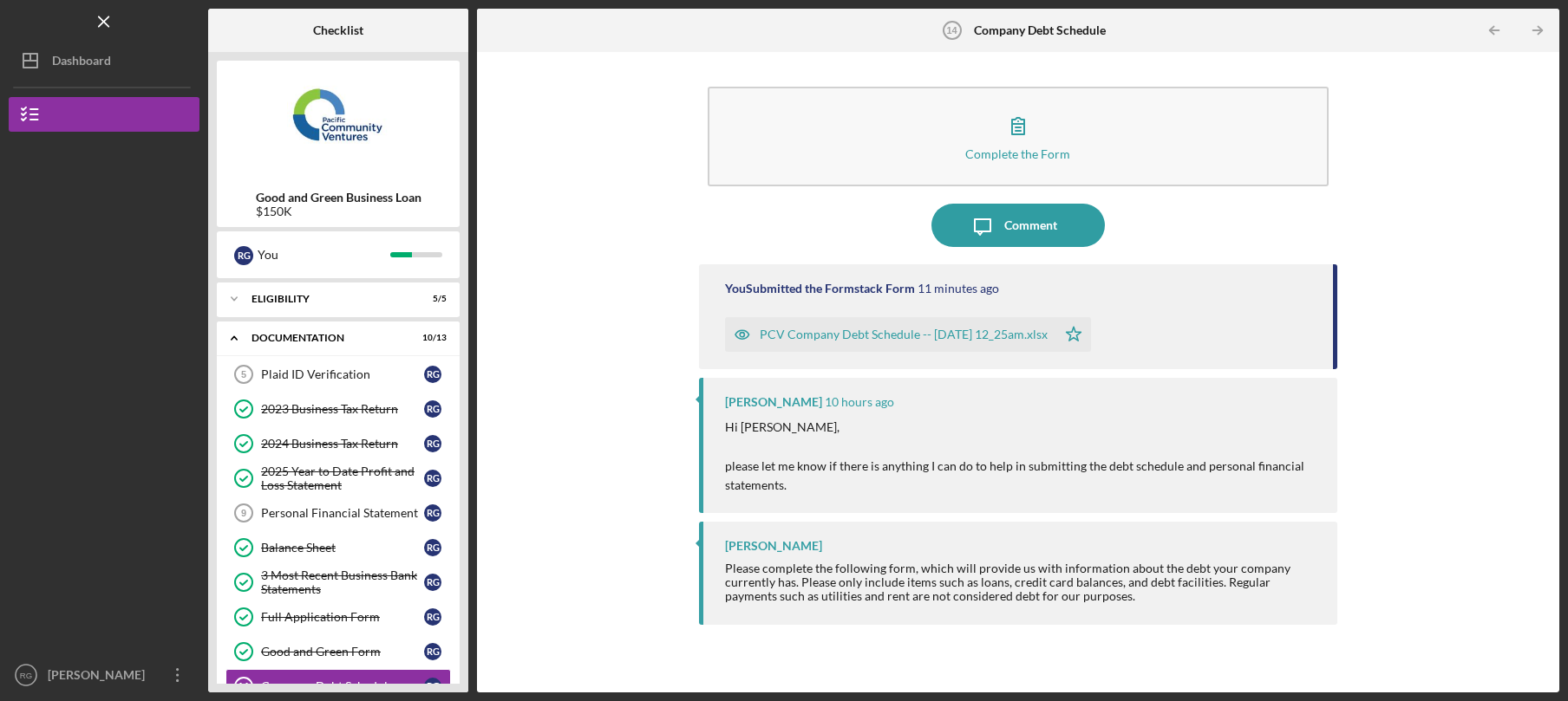
click at [774, 54] on div "Complete the Form Form Icon/Message Comment You Submitted the Formstack Form 11…" at bounding box center [1017, 372] width 1082 height 640
